Goal: Transaction & Acquisition: Purchase product/service

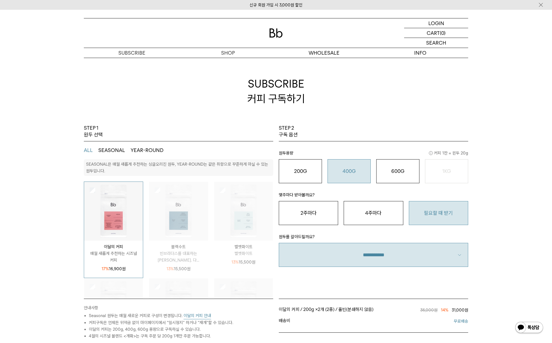
select select "**"
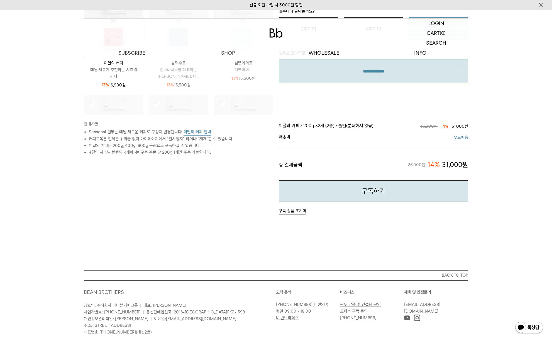
click at [204, 133] on button "이달의 커피 안내" at bounding box center [198, 131] width 28 height 7
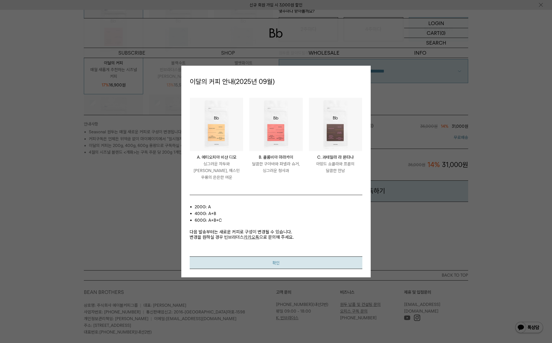
click at [323, 264] on button "확인" at bounding box center [276, 262] width 173 height 13
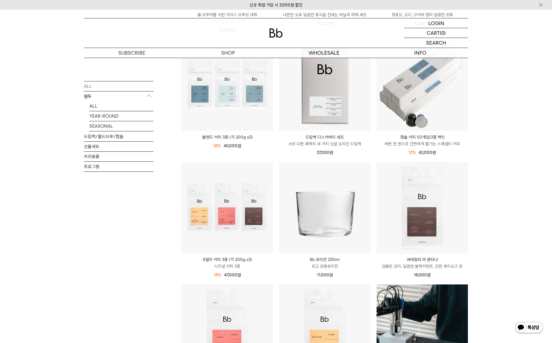
scroll to position [114, 0]
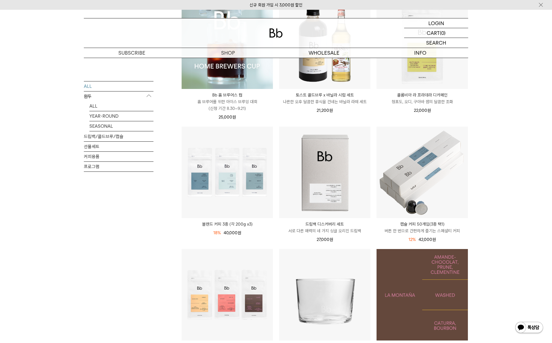
click at [443, 302] on img at bounding box center [422, 294] width 91 height 91
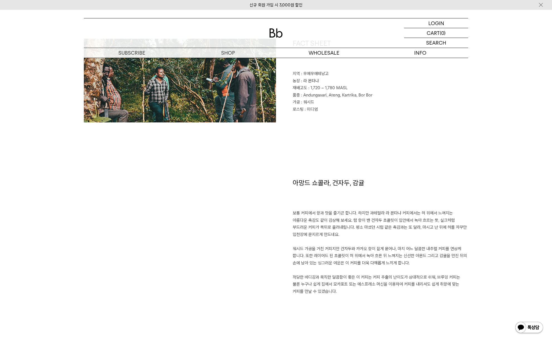
scroll to position [290, 0]
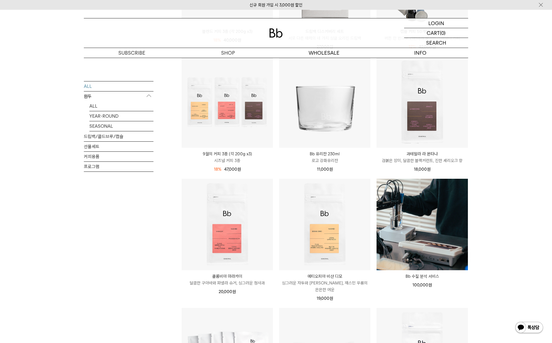
scroll to position [216, 0]
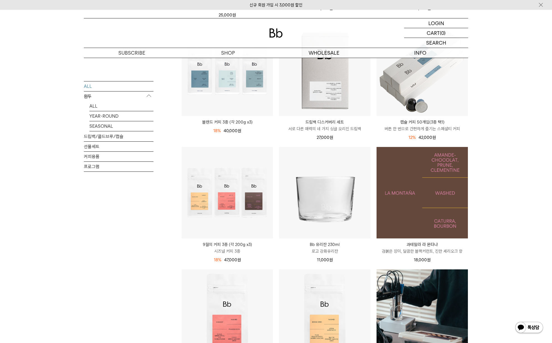
click at [437, 182] on img at bounding box center [422, 192] width 91 height 91
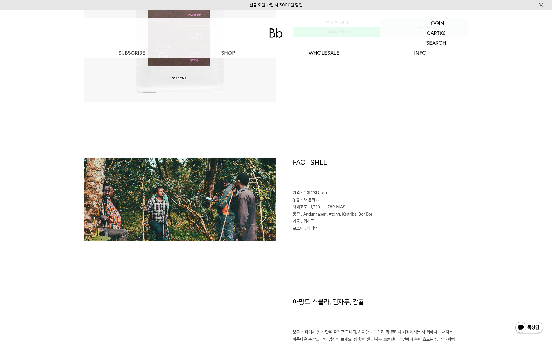
scroll to position [350, 0]
